Goal: Transaction & Acquisition: Download file/media

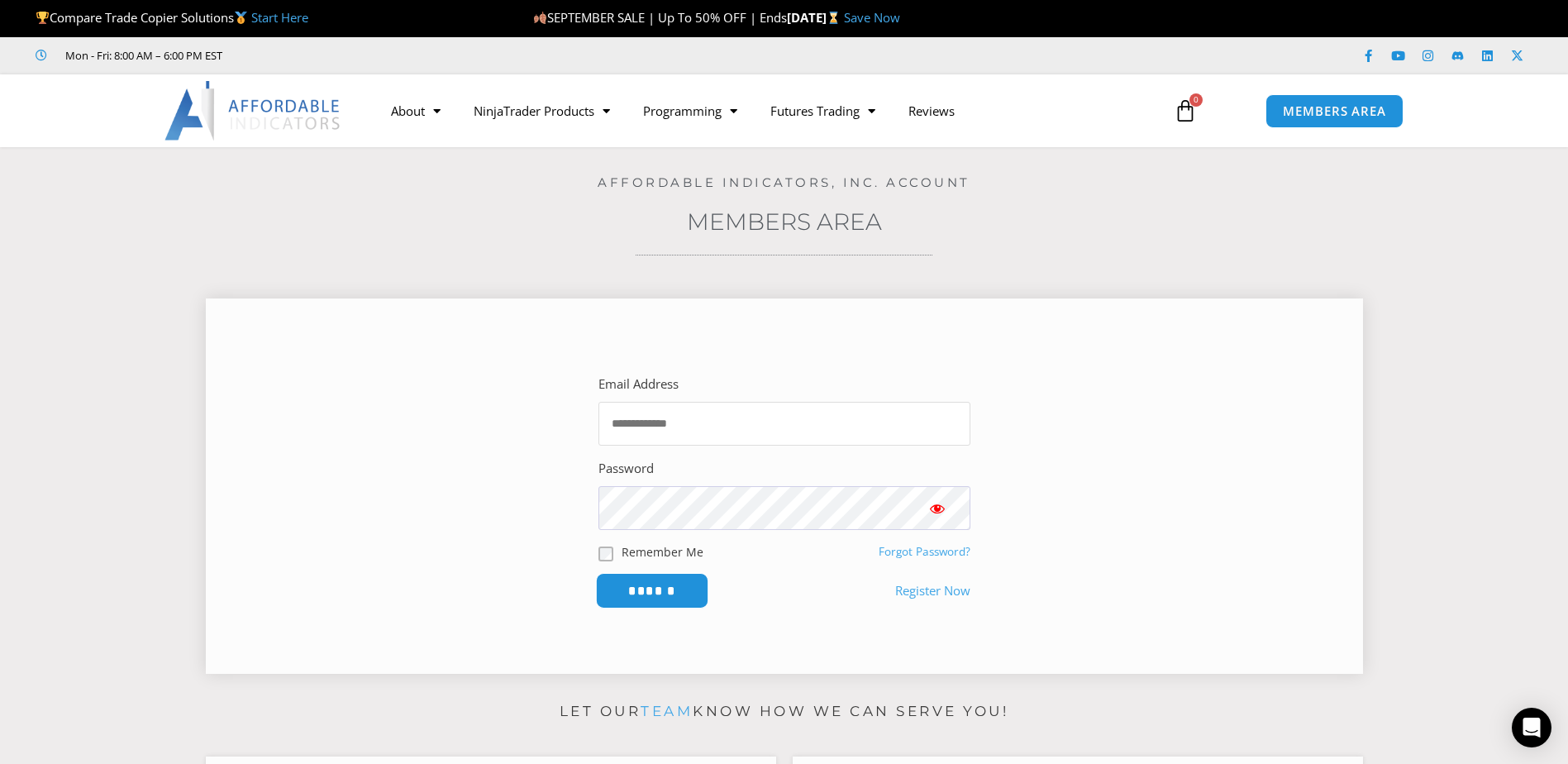
type input "**********"
click at [651, 581] on input "******" at bounding box center [652, 591] width 113 height 35
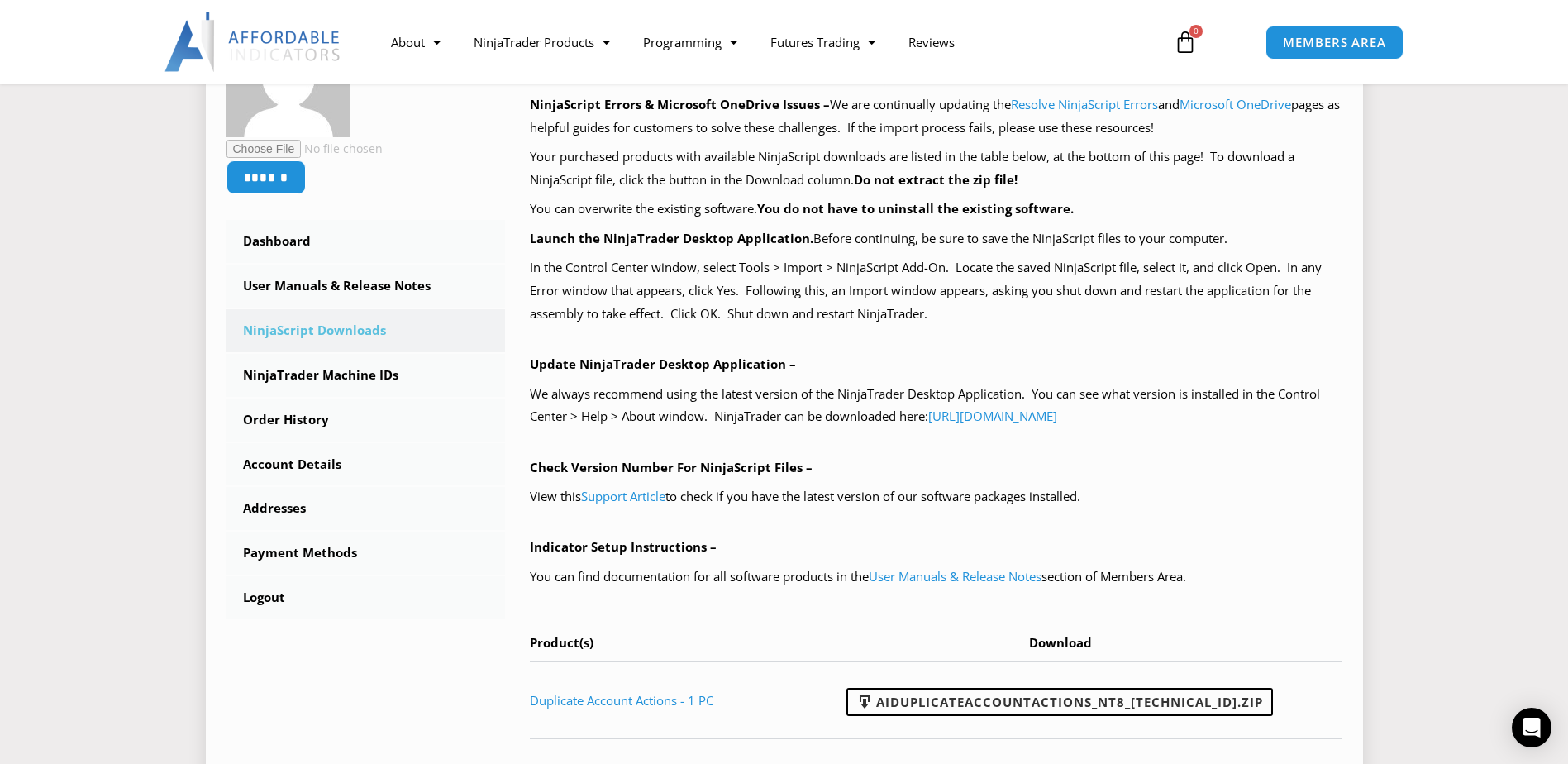
scroll to position [496, 0]
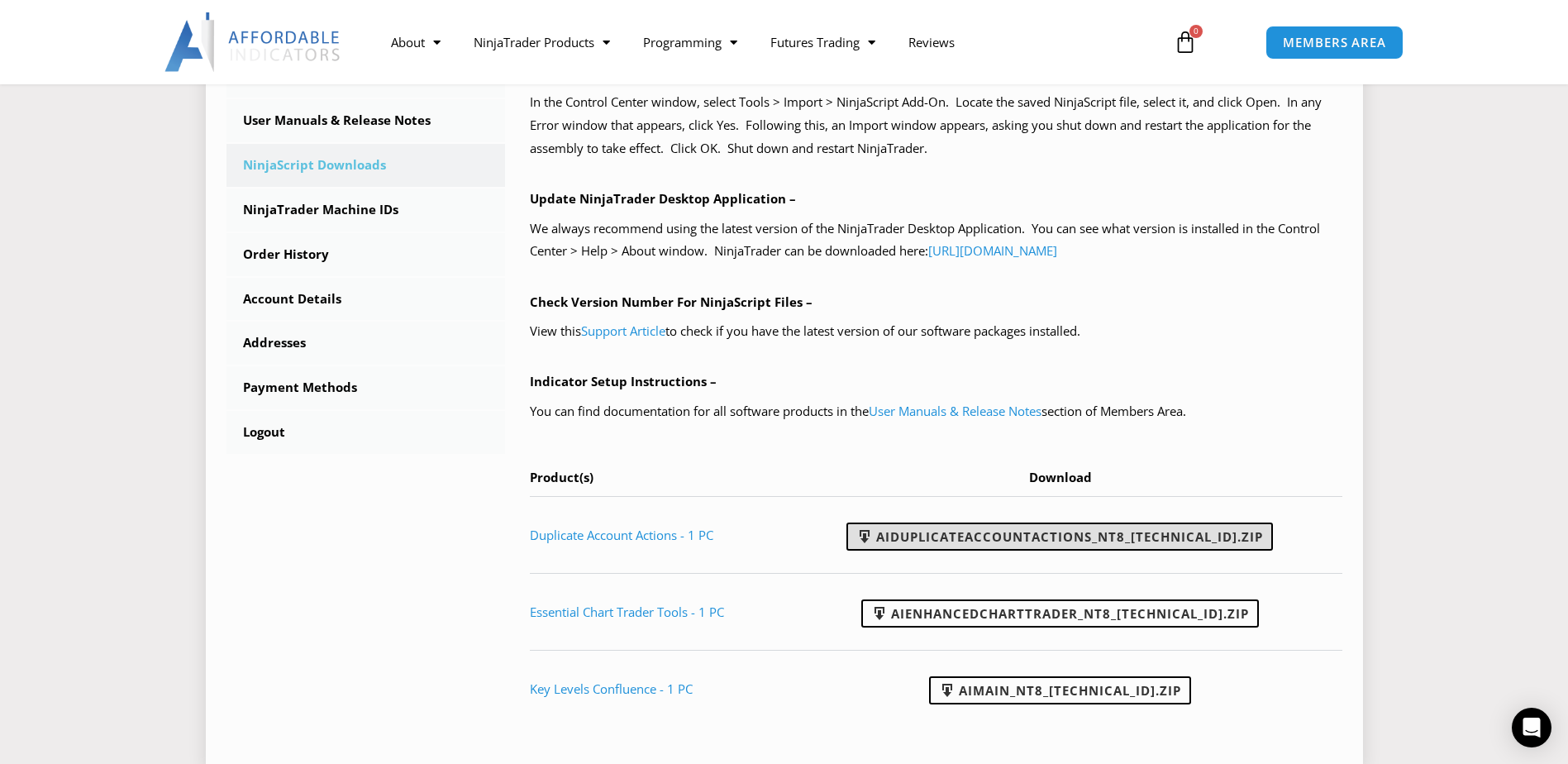
click at [1030, 537] on link "AIDuplicateAccountActions_NT8_[TECHNICAL_ID].zip" at bounding box center [1059, 536] width 426 height 28
